Goal: Navigation & Orientation: Find specific page/section

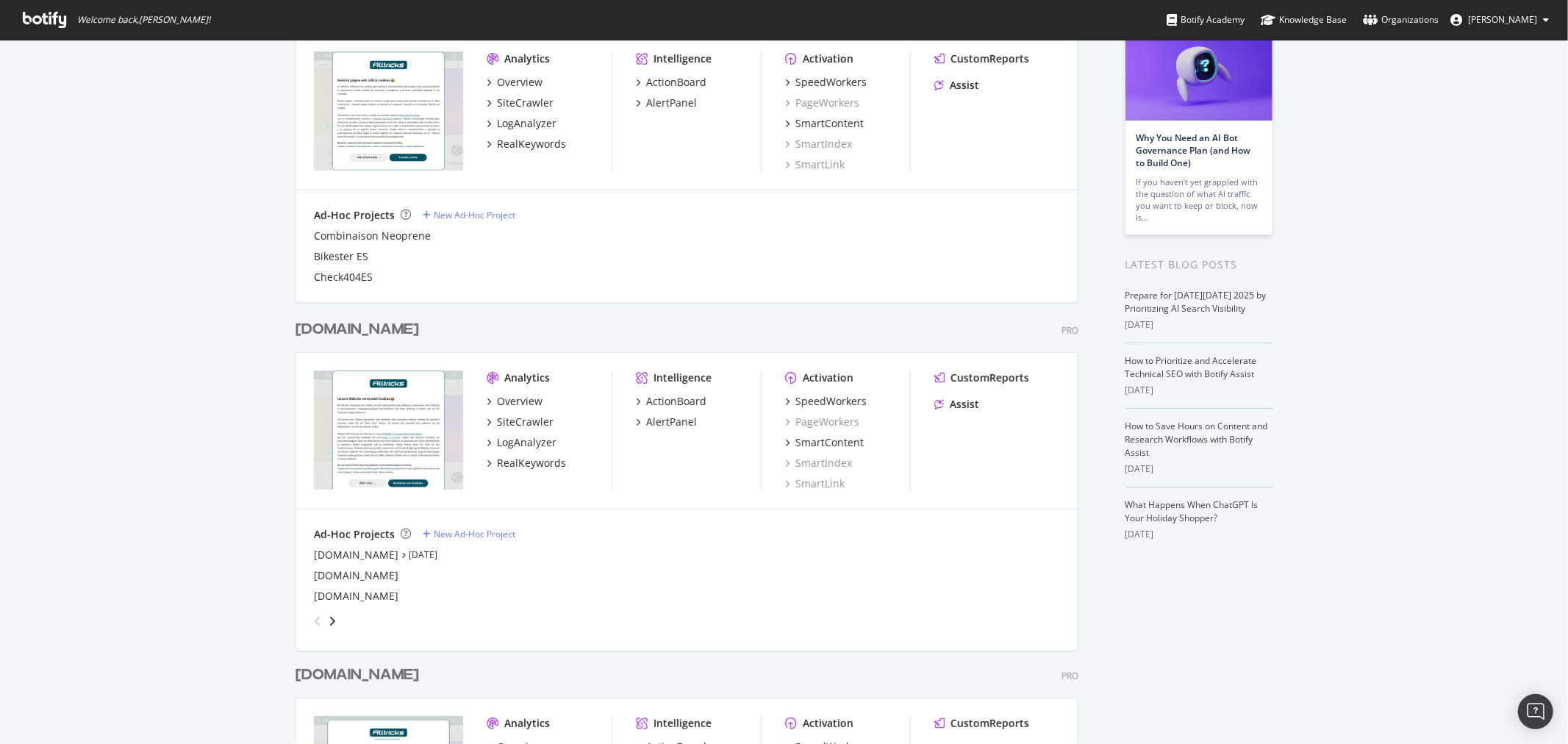
scroll to position [326, 0]
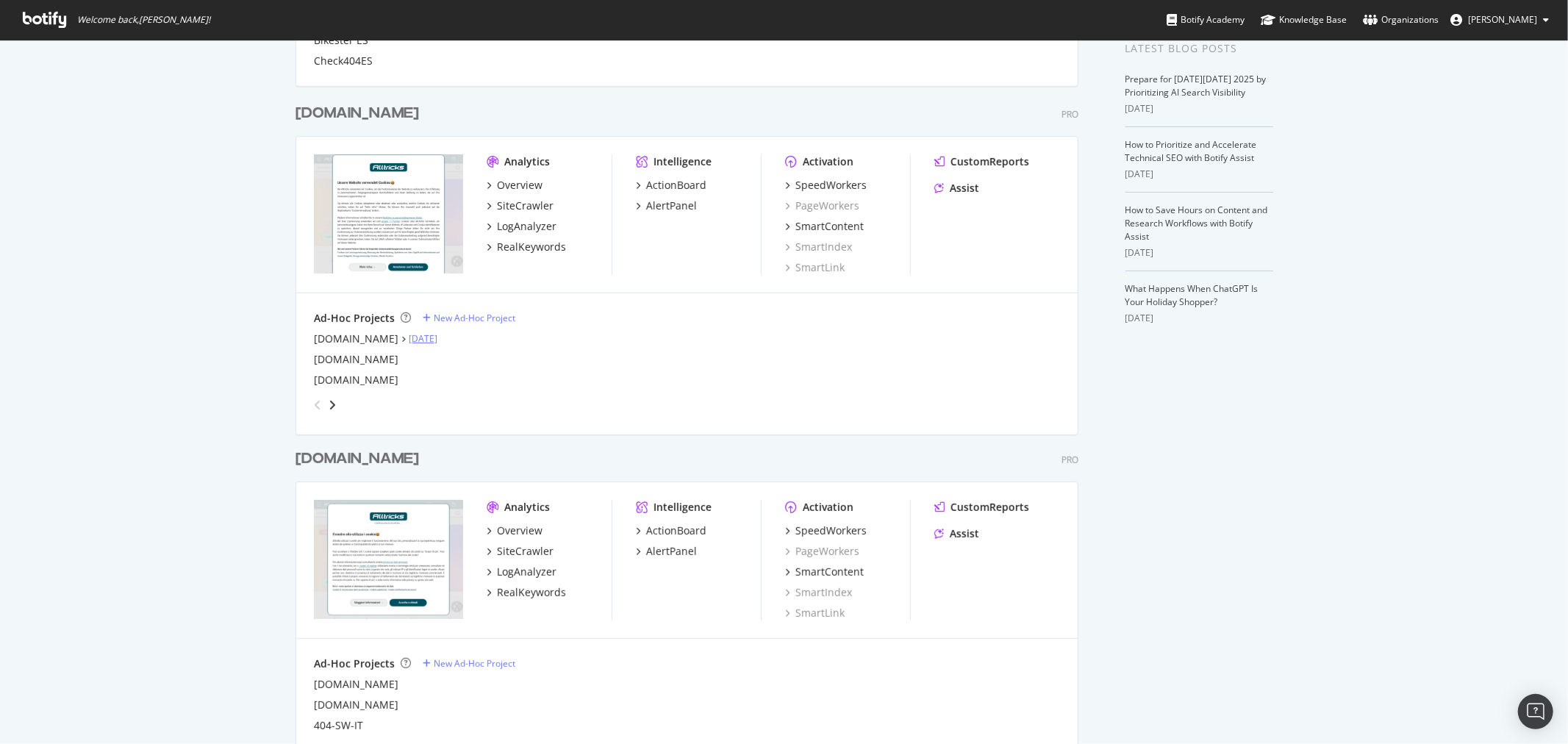
click at [409, 339] on link "[DATE]" at bounding box center [423, 338] width 28 height 12
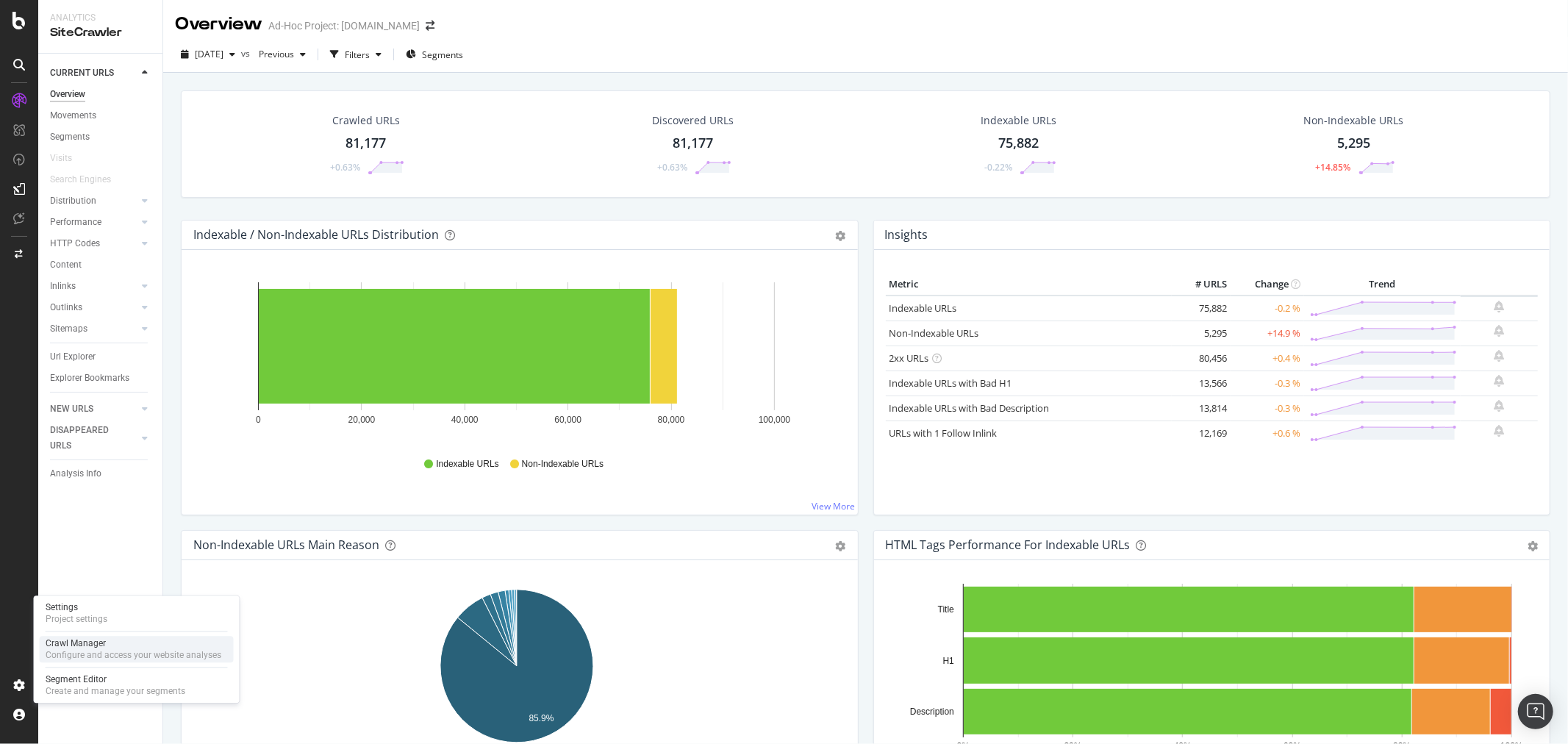
click at [89, 646] on div "Crawl Manager" at bounding box center [133, 643] width 176 height 11
